Goal: Find specific page/section: Find specific page/section

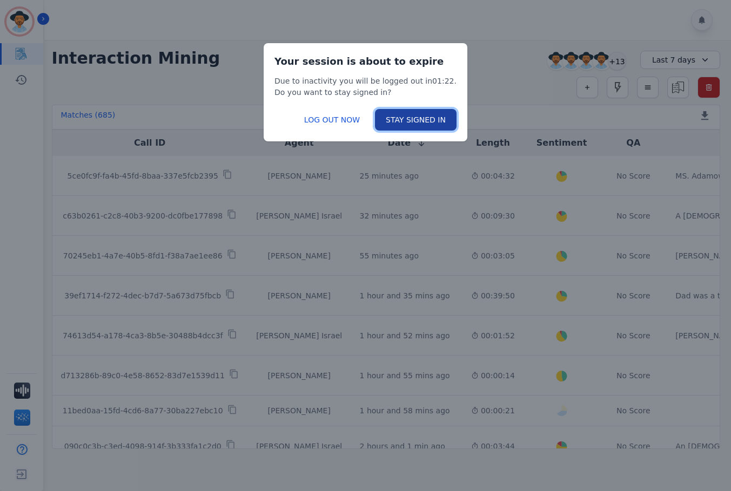
scroll to position [540, 0]
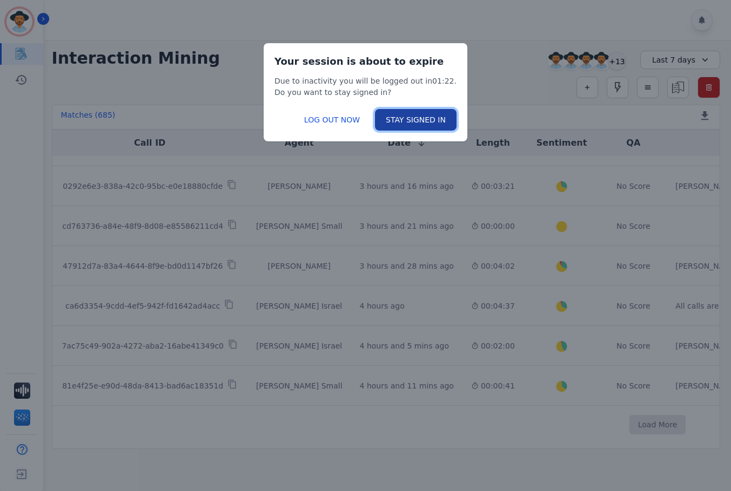
click at [389, 119] on button "STAY SIGNED IN" at bounding box center [416, 120] width 82 height 22
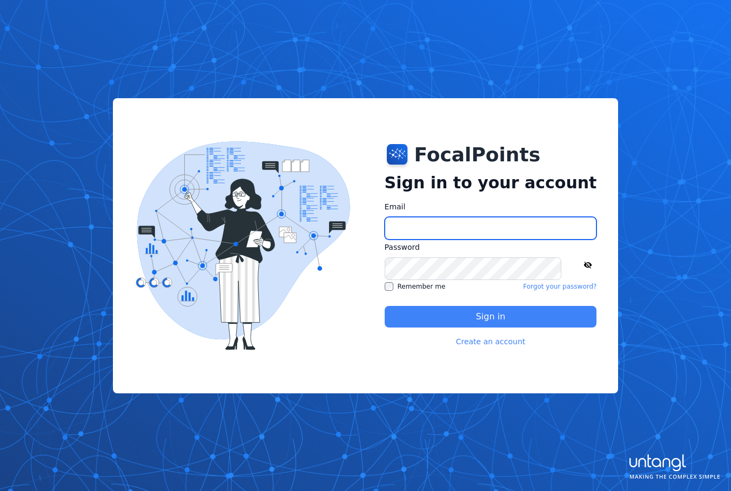
type input "**********"
click at [491, 314] on button "Sign in" at bounding box center [490, 317] width 212 height 22
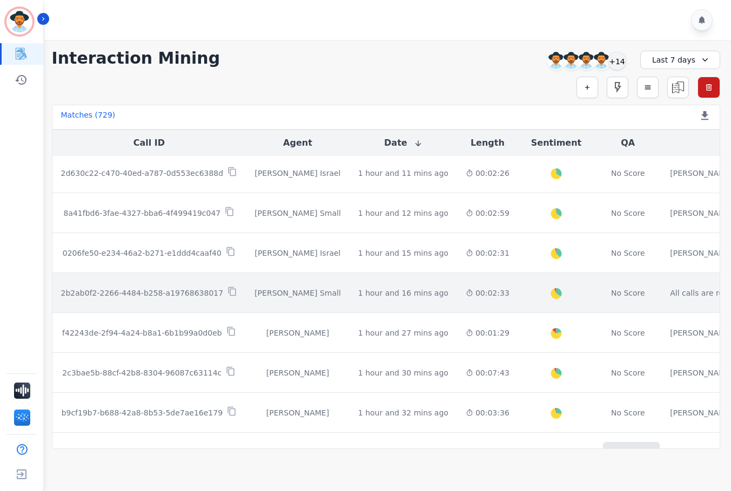
scroll to position [556, 0]
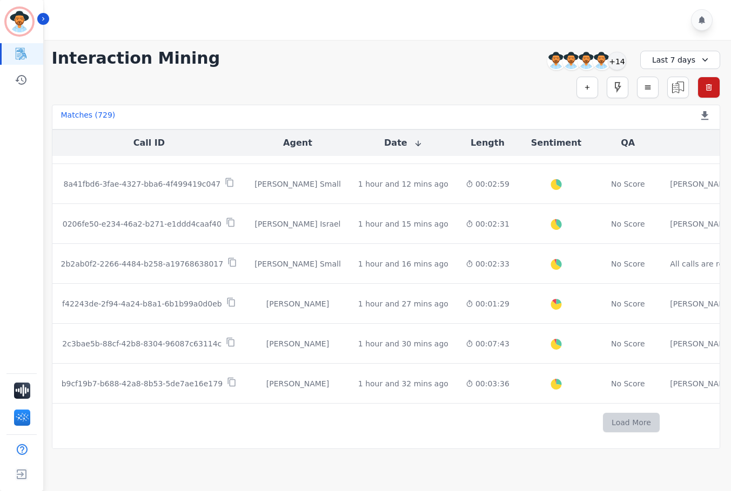
click at [603, 414] on button "Load More" at bounding box center [631, 422] width 57 height 19
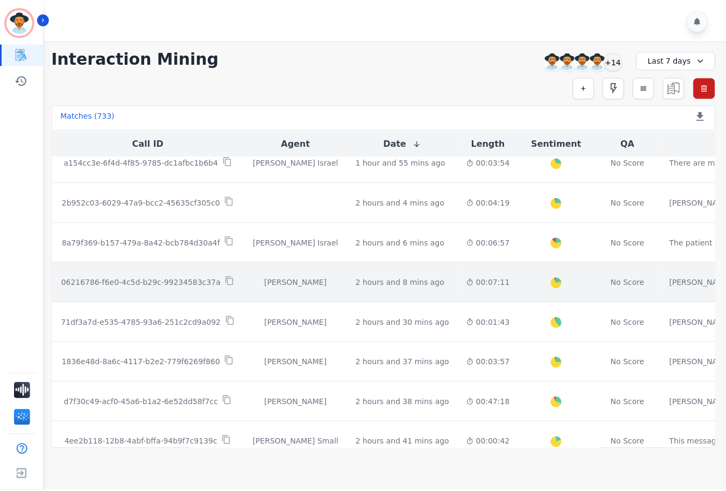
scroll to position [934, 0]
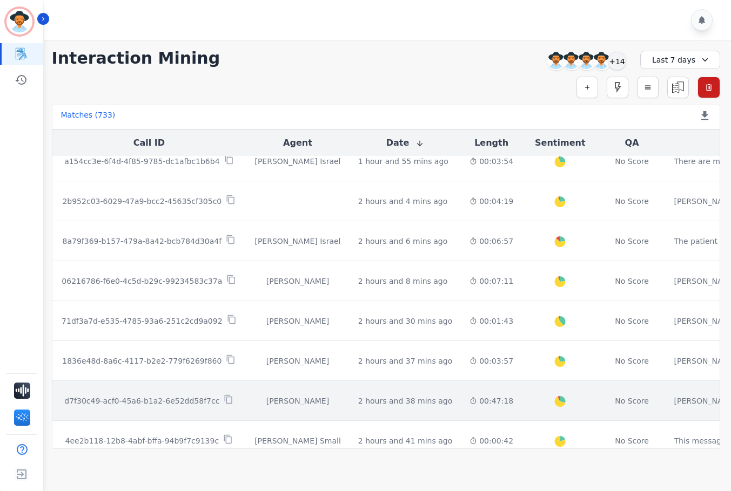
click at [387, 408] on td "2 hours and 38 mins ago Start at: [DATE] 12:00pm" at bounding box center [404, 401] width 111 height 40
